Goal: Task Accomplishment & Management: Manage account settings

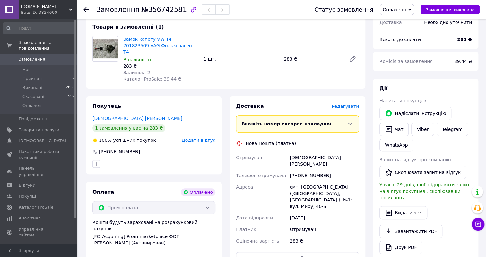
scroll to position [146, 0]
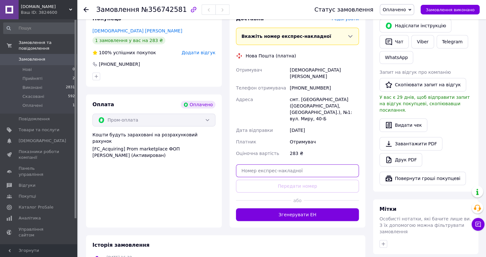
click at [268, 164] on input "text" at bounding box center [297, 170] width 123 height 13
paste input "20451225238418"
type input "20451225238418"
click at [304, 180] on button "Передати номер" at bounding box center [297, 186] width 123 height 13
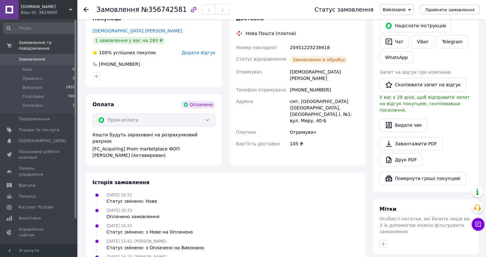
click at [458, 9] on span "Прийняти замовлення" at bounding box center [449, 9] width 49 height 5
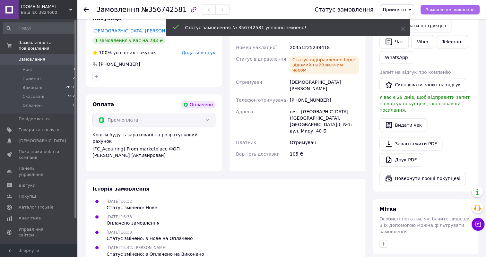
click at [466, 10] on span "Замовлення виконано" at bounding box center [449, 9] width 49 height 5
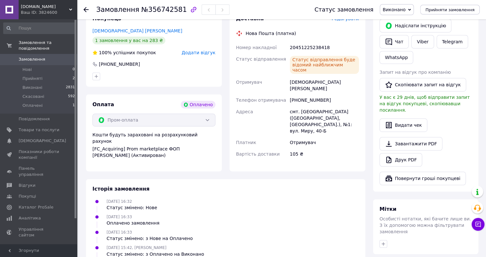
scroll to position [29, 0]
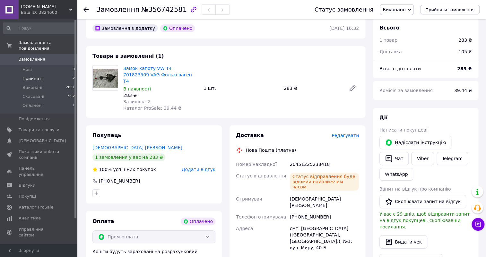
click at [29, 76] on span "Прийняті" at bounding box center [32, 79] width 20 height 6
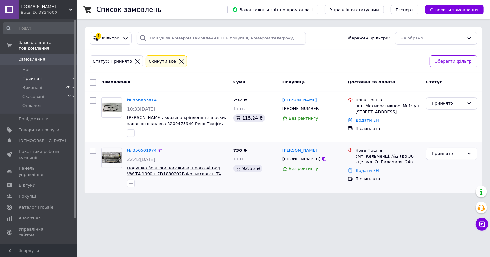
click at [154, 169] on span "Подушка безпеки пасажира, права AirBag VW T4 1990+ 7D1880202B Фольксваген Т4" at bounding box center [174, 170] width 94 height 11
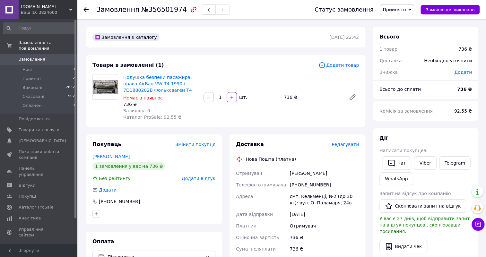
scroll to position [87, 0]
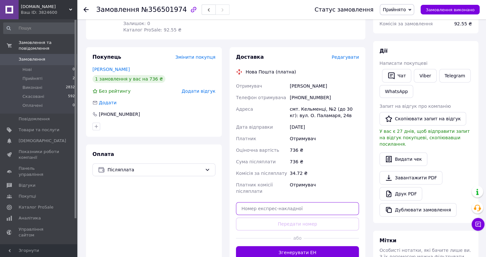
click at [276, 206] on input "text" at bounding box center [297, 208] width 123 height 13
paste input "20451224752871"
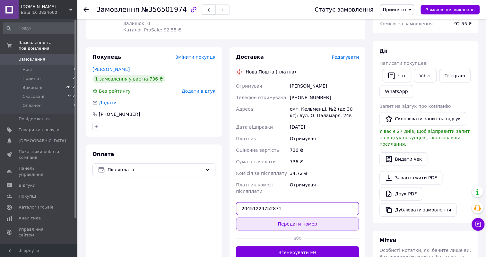
type input "20451224752871"
click at [295, 222] on button "Передати номер" at bounding box center [297, 223] width 123 height 13
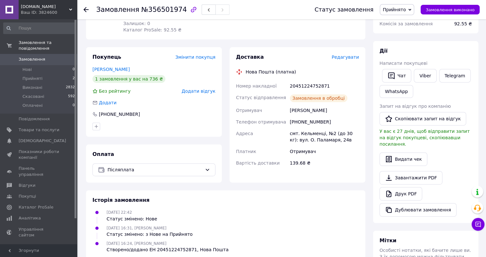
scroll to position [0, 0]
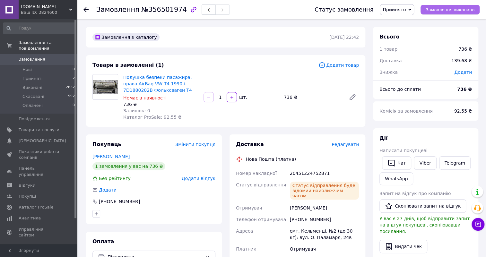
click at [455, 9] on span "Замовлення виконано" at bounding box center [449, 9] width 49 height 5
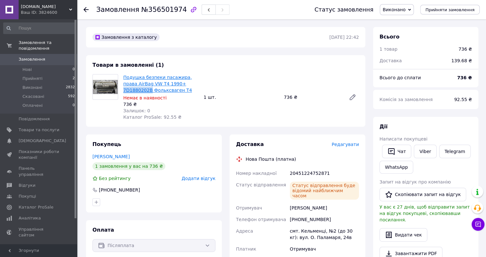
drag, startPoint x: 206, startPoint y: 85, endPoint x: 166, endPoint y: 85, distance: 39.4
click at [166, 85] on div "Подушка безпеки пасажира, права AirBag VW T4 1990+ 7D1880202B Фольксваген Т4 Не…" at bounding box center [241, 97] width 241 height 49
copy link "7D1880202B"
click at [35, 56] on span "Замовлення" at bounding box center [32, 59] width 27 height 6
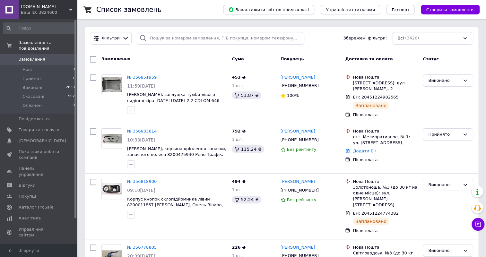
click at [36, 56] on span "Замовлення" at bounding box center [32, 59] width 27 height 6
click at [33, 56] on span "Замовлення" at bounding box center [32, 59] width 27 height 6
